Goal: Check status: Check status

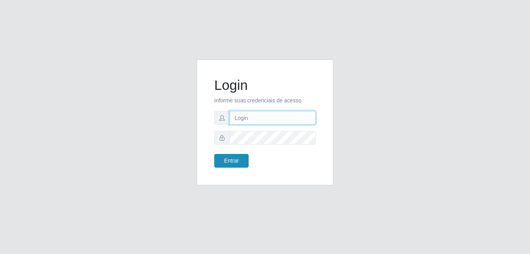
type input "anselmo@B8"
click at [226, 161] on button "Entrar" at bounding box center [231, 161] width 34 height 14
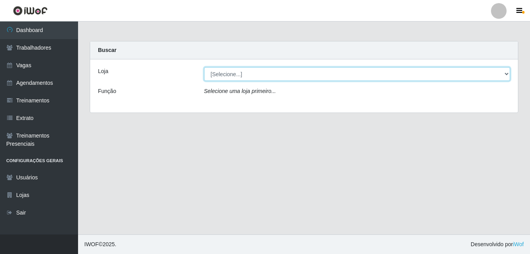
click at [314, 75] on select "[Selecione...] Bemais Supermercados - B8 [PERSON_NAME]" at bounding box center [357, 74] width 307 height 14
select select "413"
click at [204, 67] on select "[Selecione...] Bemais Supermercados - B8 [PERSON_NAME]" at bounding box center [357, 74] width 307 height 14
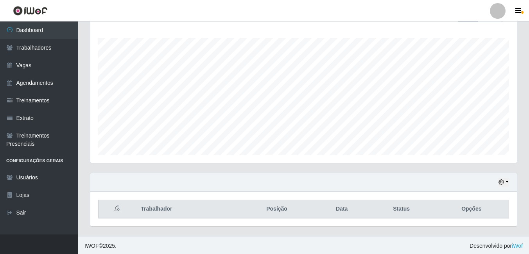
scroll to position [126, 0]
click at [505, 181] on button "button" at bounding box center [503, 180] width 11 height 9
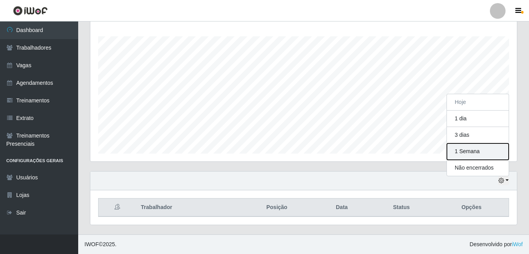
click at [463, 151] on button "1 Semana" at bounding box center [478, 151] width 62 height 16
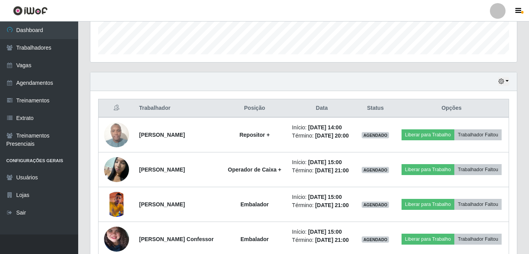
scroll to position [243, 0]
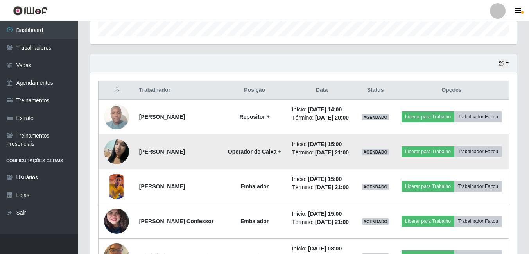
click at [115, 159] on img at bounding box center [116, 151] width 25 height 33
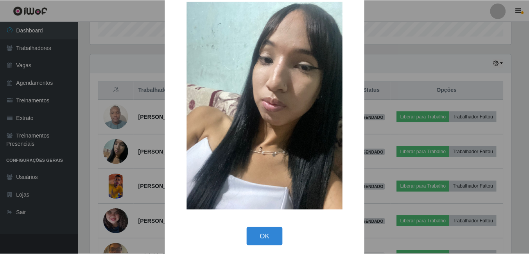
scroll to position [23, 0]
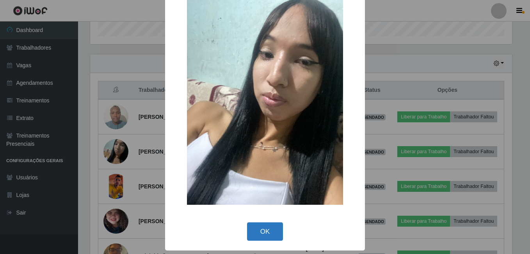
click at [270, 238] on button "OK" at bounding box center [265, 231] width 36 height 18
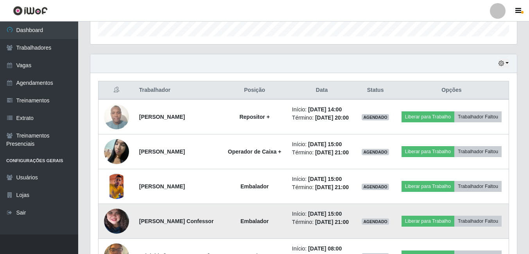
scroll to position [162, 426]
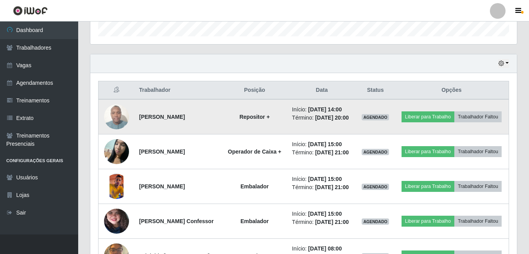
click at [113, 121] on img at bounding box center [116, 116] width 25 height 33
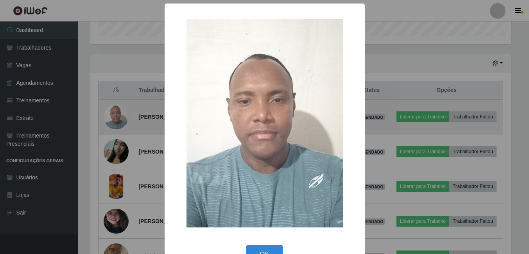
scroll to position [162, 422]
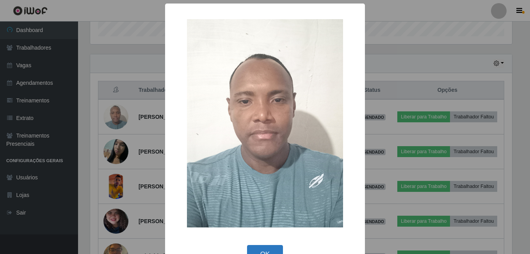
click at [264, 249] on button "OK" at bounding box center [265, 254] width 36 height 18
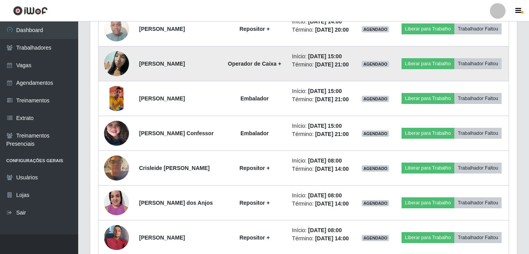
scroll to position [360, 0]
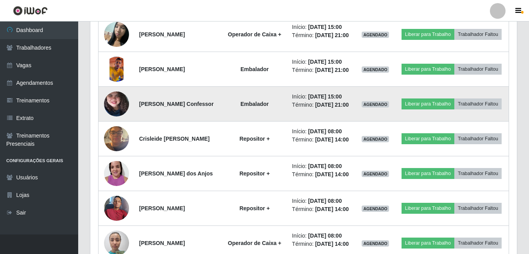
click at [118, 127] on img at bounding box center [116, 103] width 25 height 55
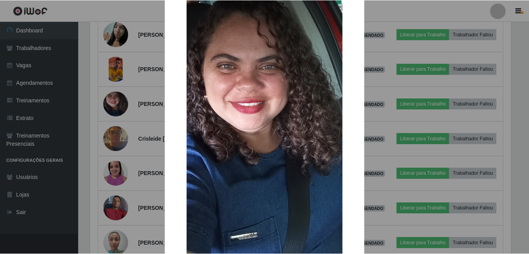
scroll to position [161, 0]
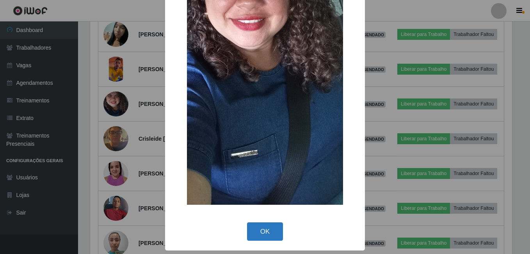
click at [261, 231] on button "OK" at bounding box center [265, 231] width 36 height 18
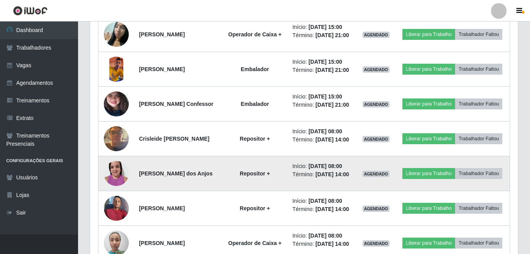
scroll to position [162, 426]
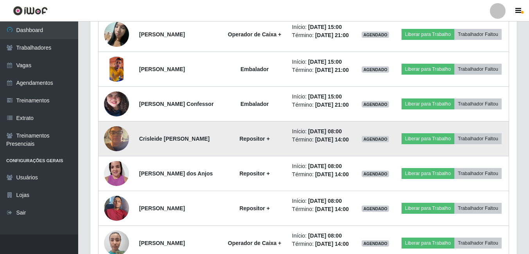
click at [117, 155] on img at bounding box center [116, 138] width 25 height 33
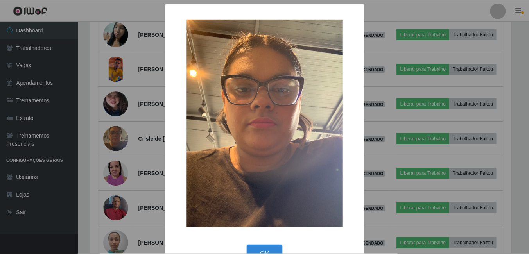
scroll to position [162, 422]
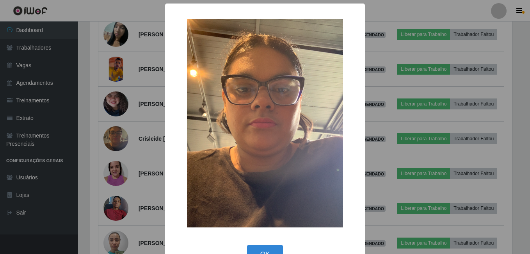
drag, startPoint x: 268, startPoint y: 248, endPoint x: 265, endPoint y: 243, distance: 4.9
click at [267, 247] on button "OK" at bounding box center [265, 254] width 36 height 18
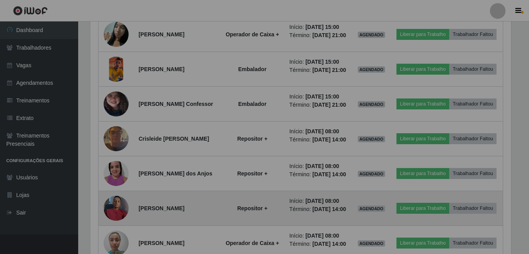
scroll to position [162, 426]
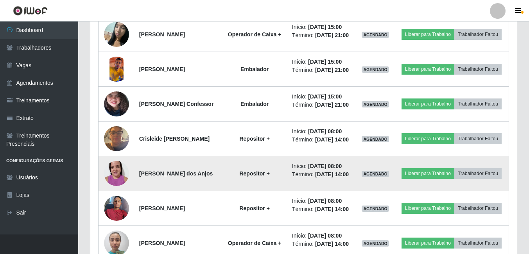
click at [113, 190] on img at bounding box center [116, 173] width 25 height 33
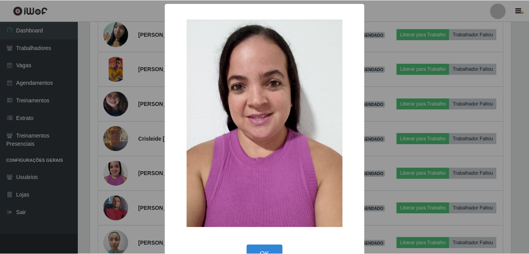
scroll to position [23, 0]
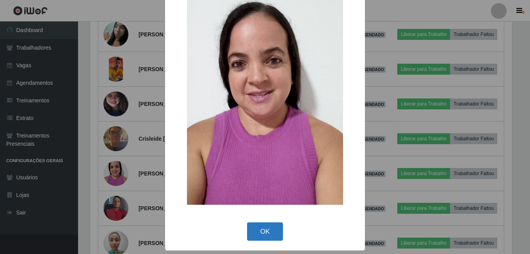
click at [263, 232] on button "OK" at bounding box center [265, 231] width 36 height 18
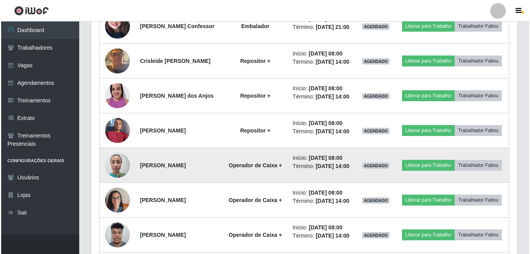
scroll to position [0, 0]
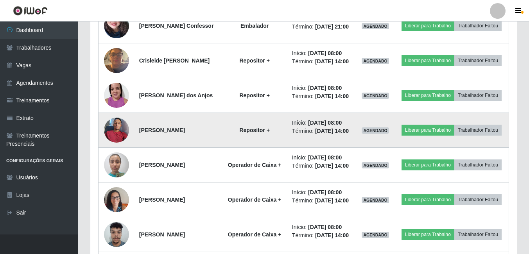
click at [112, 146] on img at bounding box center [116, 129] width 25 height 33
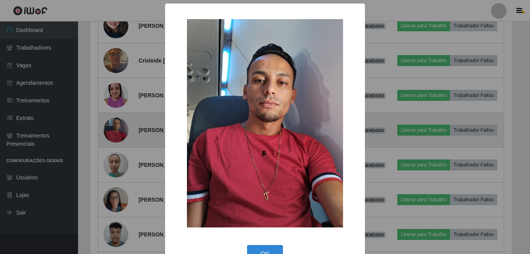
scroll to position [390484, 390224]
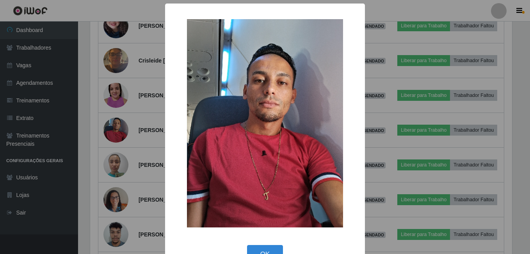
click at [266, 252] on button "OK" at bounding box center [265, 254] width 36 height 18
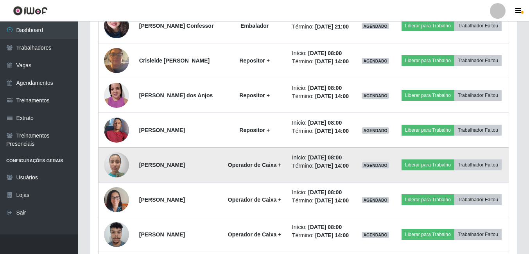
click at [115, 181] on img at bounding box center [116, 164] width 25 height 33
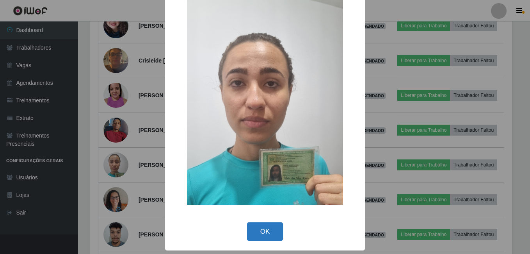
click at [263, 235] on button "OK" at bounding box center [265, 231] width 36 height 18
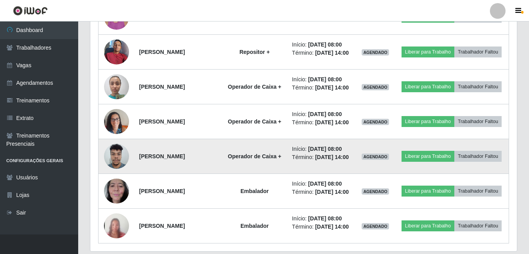
click at [117, 173] on img at bounding box center [116, 155] width 25 height 33
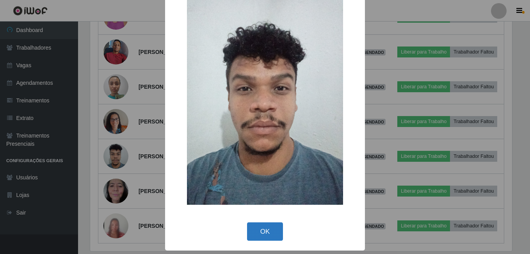
click at [267, 232] on button "OK" at bounding box center [265, 231] width 36 height 18
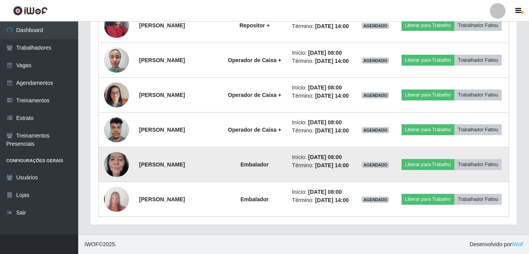
click at [112, 176] on img at bounding box center [116, 164] width 25 height 33
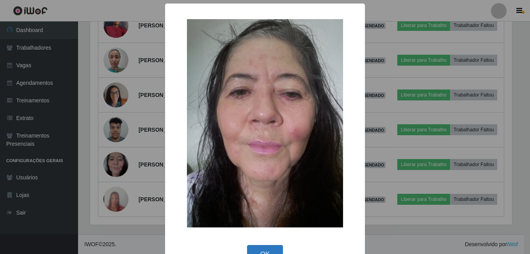
click at [266, 249] on button "OK" at bounding box center [265, 254] width 36 height 18
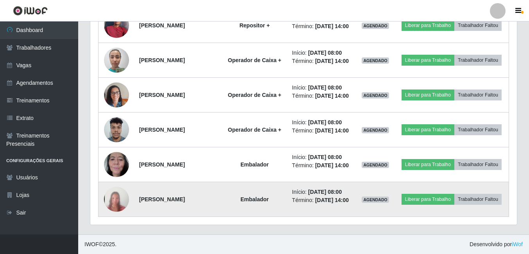
click at [117, 199] on img at bounding box center [116, 199] width 25 height 54
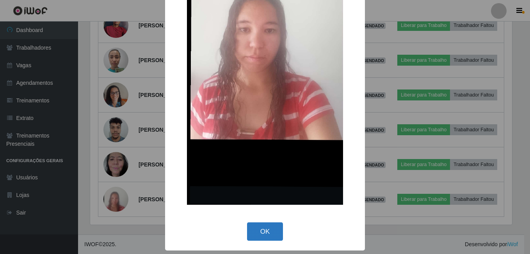
click at [262, 226] on button "OK" at bounding box center [265, 231] width 36 height 18
